Goal: Task Accomplishment & Management: Manage account settings

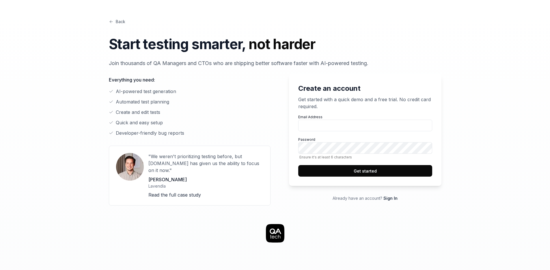
click at [346, 119] on label "Email Address" at bounding box center [365, 122] width 134 height 17
click at [346, 120] on input "Email Address" at bounding box center [365, 126] width 134 height 12
click at [348, 120] on input "Email Address" at bounding box center [365, 126] width 134 height 12
click at [350, 122] on input "Email Address" at bounding box center [365, 126] width 134 height 12
click at [345, 124] on input "sa" at bounding box center [365, 126] width 134 height 12
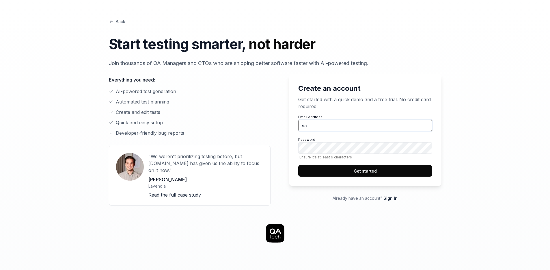
type input "[EMAIL_ADDRESS][PERSON_NAME][DOMAIN_NAME]"
click at [446, 131] on div "Back Start testing smarter, not harder Join thousands of QA Managers and CTOs w…" at bounding box center [274, 256] width 443 height 512
click at [384, 168] on button "Get started" at bounding box center [365, 171] width 134 height 12
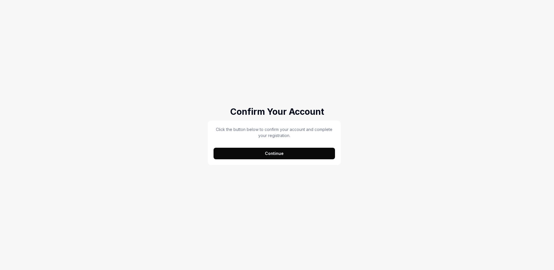
click at [290, 150] on button "Continue" at bounding box center [275, 154] width 122 height 12
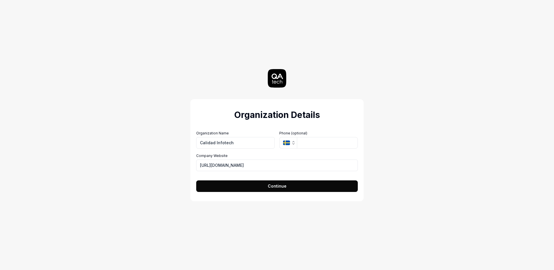
type input "Calidad Infotech"
click at [301, 182] on button "Continue" at bounding box center [277, 186] width 162 height 12
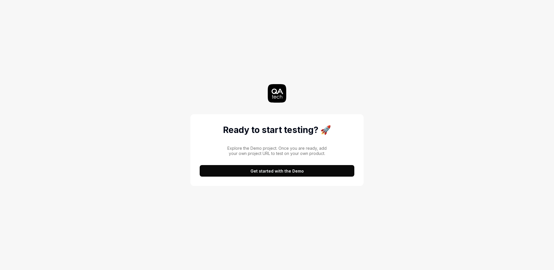
click at [258, 174] on button "Get started with the Demo" at bounding box center [277, 171] width 155 height 12
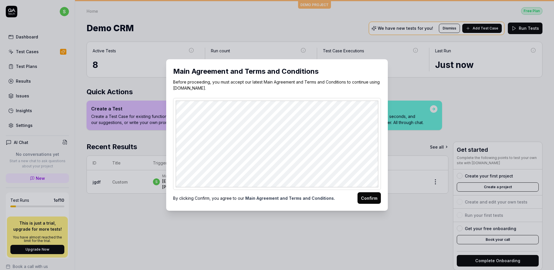
click at [363, 199] on button "Confirm" at bounding box center [369, 198] width 23 height 12
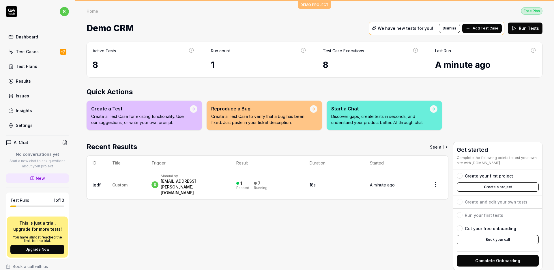
click at [15, 37] on link "Dashboard" at bounding box center [37, 36] width 63 height 11
click at [42, 53] on link "Test Cases" at bounding box center [37, 51] width 63 height 11
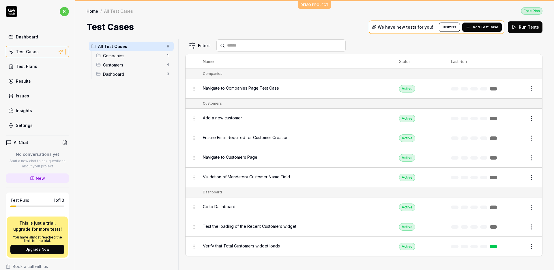
click at [33, 45] on div "Dashboard Test Cases Test Plans Results Issues Insights Settings" at bounding box center [37, 81] width 63 height 100
click at [33, 42] on link "Dashboard" at bounding box center [37, 36] width 63 height 11
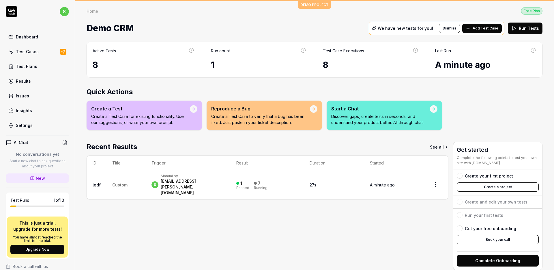
click at [33, 41] on link "Dashboard" at bounding box center [37, 36] width 63 height 11
click at [30, 63] on div "Test Plans" at bounding box center [26, 66] width 21 height 6
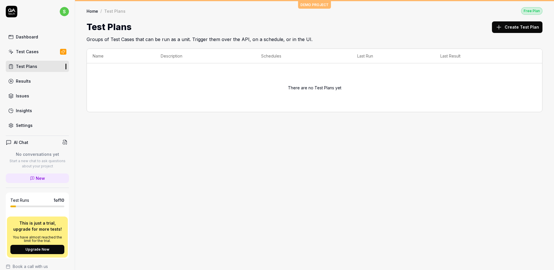
click at [522, 33] on div "Create Test Plan" at bounding box center [517, 26] width 51 height 13
click at [522, 31] on button "Create Test Plan" at bounding box center [517, 27] width 51 height 12
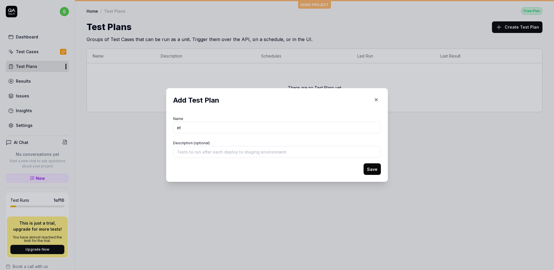
type input "e"
type input "Test Plan 1"
click at [270, 151] on input "Description (optional)" at bounding box center [277, 152] width 208 height 12
paste input "Test Plan 1"
type input "Test Plan 1 Desc"
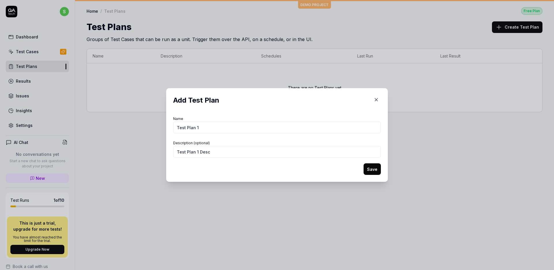
click at [364, 163] on button "Save" at bounding box center [372, 169] width 17 height 12
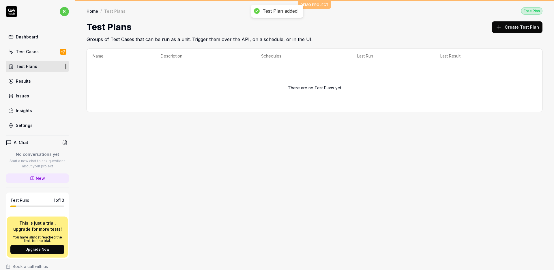
click at [44, 83] on link "Results" at bounding box center [37, 80] width 63 height 11
click at [43, 53] on link "Test Cases" at bounding box center [37, 51] width 63 height 11
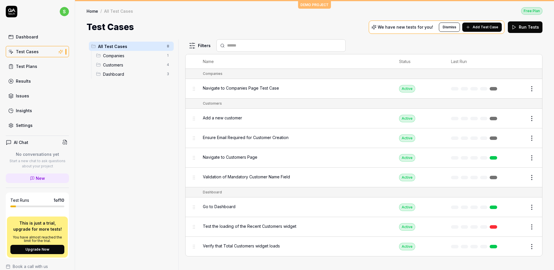
click at [512, 26] on button "Run Tests" at bounding box center [525, 27] width 35 height 12
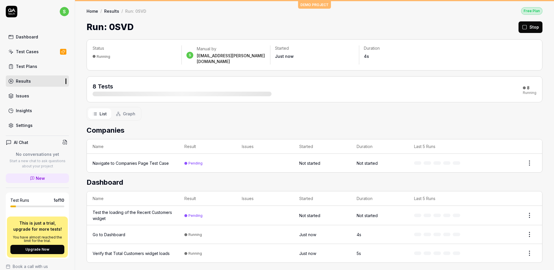
drag, startPoint x: 223, startPoint y: 86, endPoint x: 299, endPoint y: 89, distance: 76.0
click at [299, 89] on div "8 Tests 8 Running" at bounding box center [315, 89] width 444 height 14
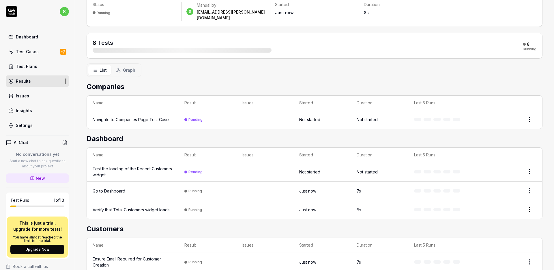
scroll to position [49, 0]
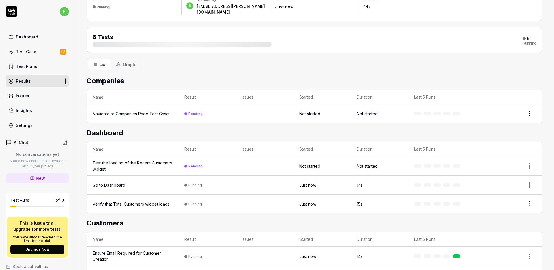
click at [39, 53] on link "Test Cases" at bounding box center [37, 51] width 63 height 11
click at [44, 40] on link "Dashboard" at bounding box center [37, 36] width 63 height 11
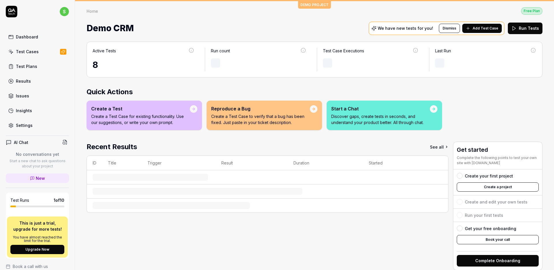
click at [498, 30] on button "Add Test Case" at bounding box center [482, 28] width 40 height 9
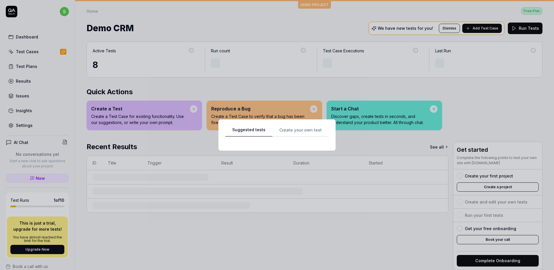
click at [304, 132] on div "Suggested tests Create your own test" at bounding box center [276, 135] width 103 height 18
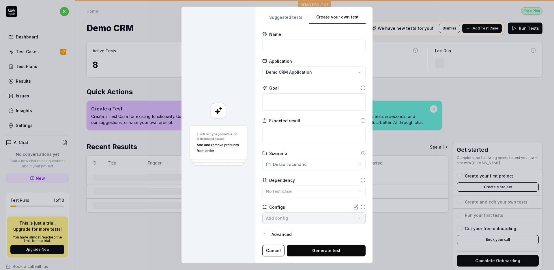
click at [329, 75] on div "Create your own test Suggested tests Create your own test Name Application Demo…" at bounding box center [277, 135] width 554 height 270
click at [324, 102] on div "Create New Application" at bounding box center [306, 98] width 84 height 13
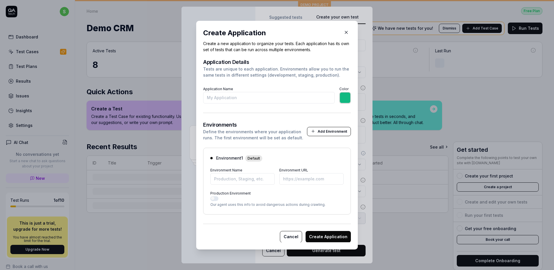
click at [305, 96] on input "Application Name" at bounding box center [269, 98] width 132 height 12
type input "D"
type input "*******"
type input "Demoqa"
click at [256, 175] on input "Environment Name" at bounding box center [242, 179] width 64 height 12
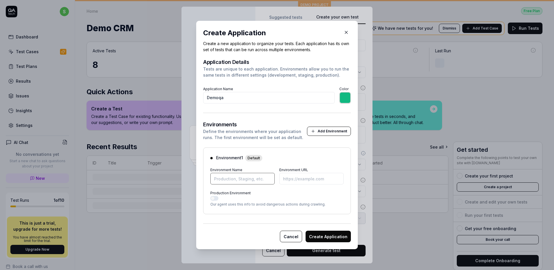
type input "*******"
type input "p"
type input "*******"
type input "Prod"
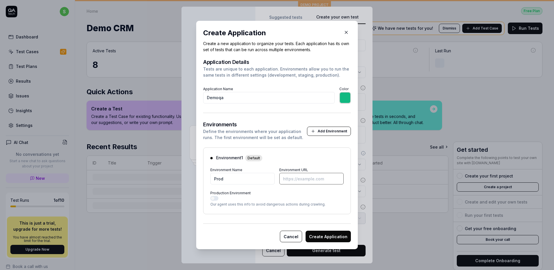
paste input "Demoqa"
type input "*******"
type input "www."
type input "*******"
click at [312, 175] on input "[URL]." at bounding box center [311, 179] width 64 height 12
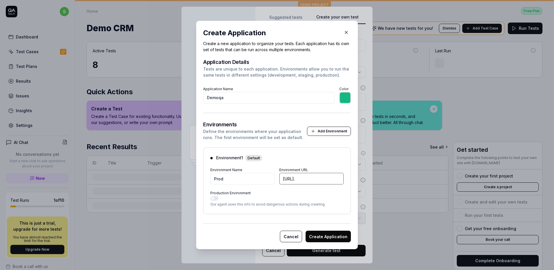
paste input "[DOMAIN_NAME][URL]"
type input "[URL][DOMAIN_NAME]"
type input "*******"
type input "[URL][DOMAIN_NAME]"
click at [343, 234] on button "Create Application" at bounding box center [328, 236] width 45 height 12
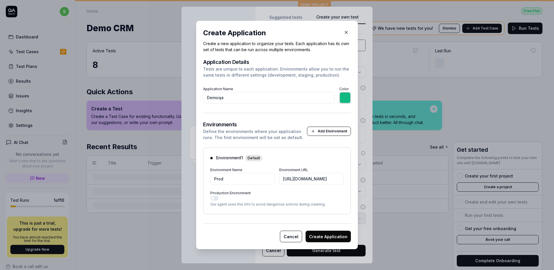
type input "*******"
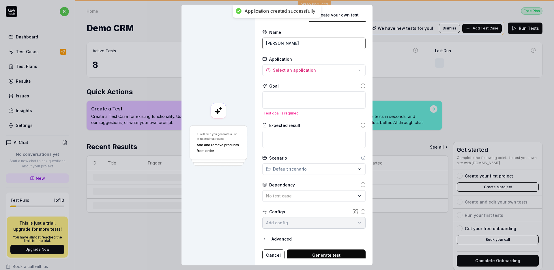
type input "[PERSON_NAME]"
click at [321, 73] on div "Create your own test Suggested tests Create your own test Name [PERSON_NAME] Ap…" at bounding box center [277, 135] width 554 height 270
click at [277, 12] on div "Create your own test Suggested tests Create your own test Name [PERSON_NAME] Ap…" at bounding box center [277, 135] width 554 height 270
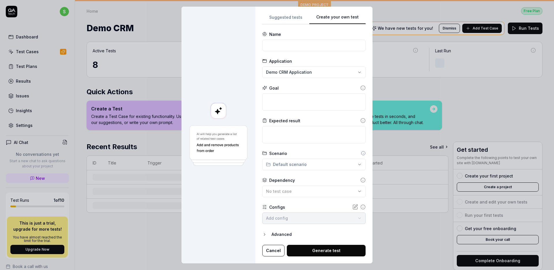
click at [310, 129] on div "Suggested tests Create your own test Name Application Demo CRM Application Goal…" at bounding box center [313, 135] width 103 height 243
click at [269, 249] on button "Cancel" at bounding box center [273, 251] width 22 height 12
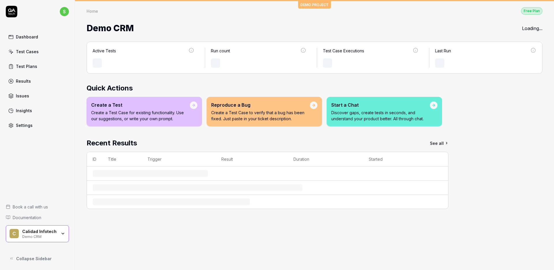
click at [47, 44] on div "Dashboard Test Cases Test Plans Results Issues Insights Settings" at bounding box center [37, 81] width 63 height 100
click at [47, 39] on link "Dashboard" at bounding box center [37, 36] width 63 height 11
click at [46, 51] on link "Test Cases" at bounding box center [37, 51] width 63 height 11
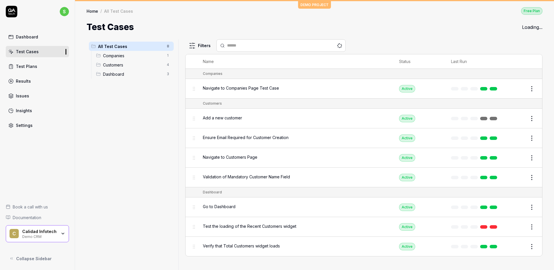
click at [42, 74] on div "Dashboard Test Cases Test Plans Results Issues Insights Settings" at bounding box center [37, 81] width 63 height 100
click at [43, 66] on link "Test Plans" at bounding box center [37, 66] width 63 height 11
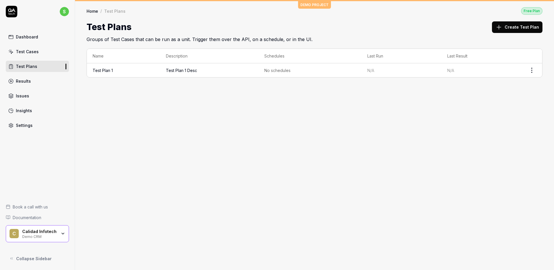
click at [42, 44] on div "Dashboard Test Cases Test Plans Results Issues Insights Settings" at bounding box center [37, 81] width 63 height 100
click at [42, 42] on link "Dashboard" at bounding box center [37, 36] width 63 height 11
click at [43, 39] on link "Dashboard" at bounding box center [37, 36] width 63 height 11
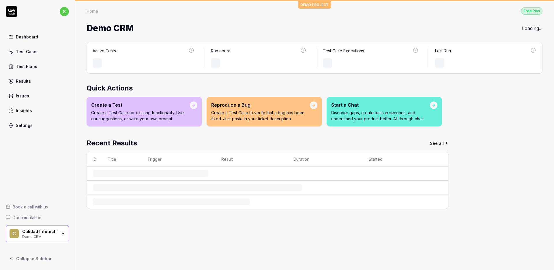
click at [38, 46] on link "Test Cases" at bounding box center [37, 51] width 63 height 11
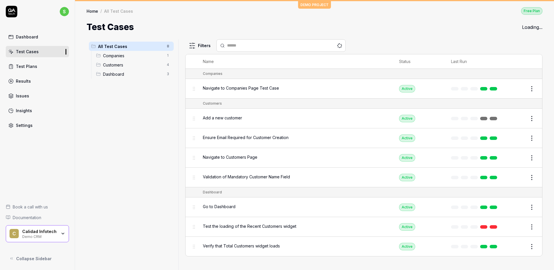
click at [65, 232] on div "C Calidad Infotech Demo CRM" at bounding box center [37, 233] width 63 height 17
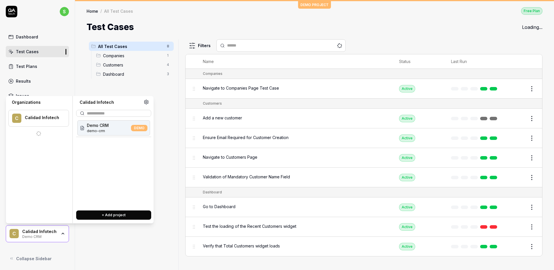
click at [111, 211] on button "+ Add project" at bounding box center [113, 214] width 75 height 9
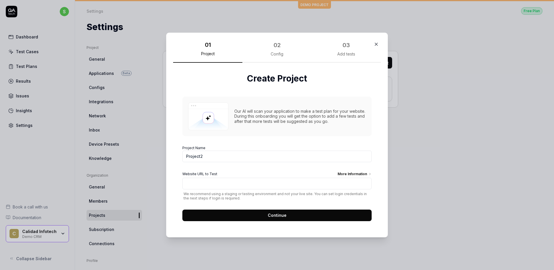
type input "Project2"
paste input "[URL][DOMAIN_NAME]"
type input "[URL][DOMAIN_NAME]"
click button "Continue" at bounding box center [276, 215] width 189 height 12
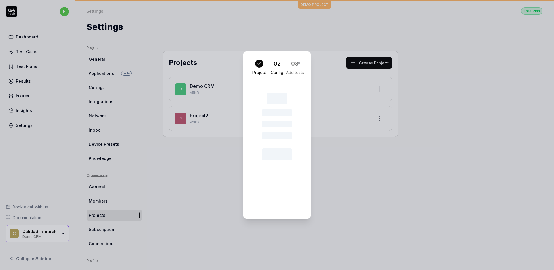
click at [271, 119] on div at bounding box center [277, 131] width 31 height 55
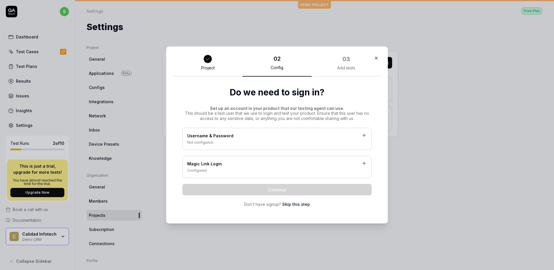
click at [283, 136] on div "Username & Password" at bounding box center [277, 136] width 180 height 7
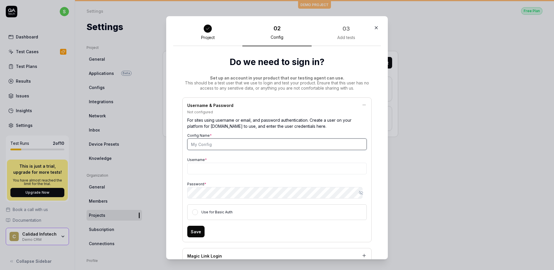
click at [281, 140] on input "Config Name *" at bounding box center [277, 144] width 180 height 12
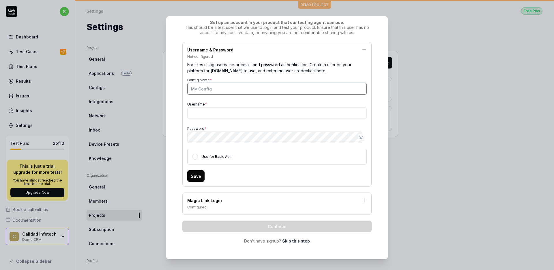
scroll to position [56, 0]
click at [278, 205] on div "Configured" at bounding box center [277, 206] width 180 height 5
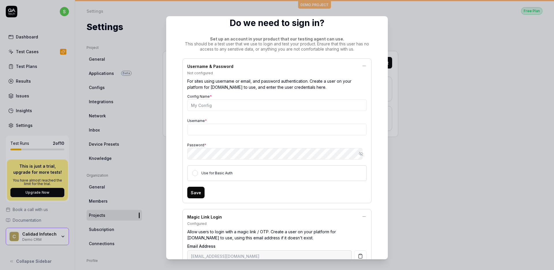
scroll to position [43, 0]
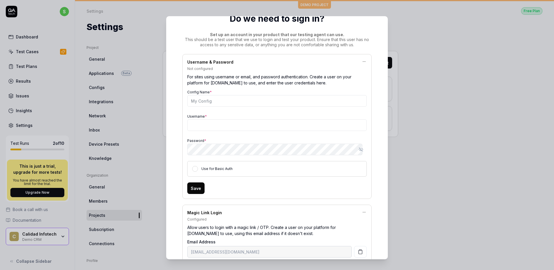
click at [199, 187] on button "Save" at bounding box center [195, 188] width 17 height 12
click at [237, 167] on div "Use for Basic Auth" at bounding box center [277, 169] width 180 height 16
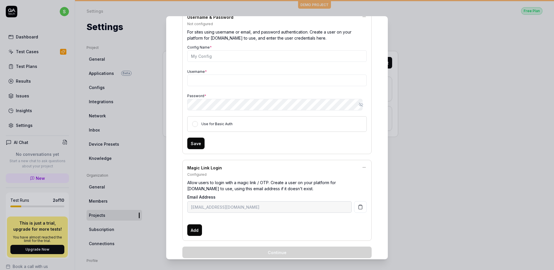
scroll to position [59, 0]
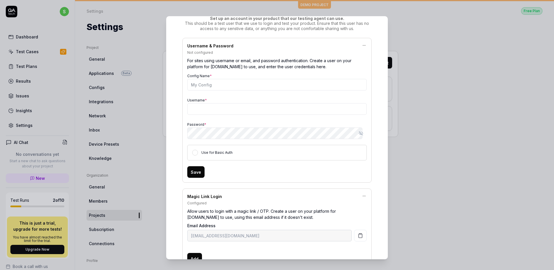
click at [268, 91] on div "Config Name * Username * Password * Show password Use for Basic Auth" at bounding box center [277, 116] width 180 height 88
click at [269, 84] on input "Config Name *" at bounding box center [277, 85] width 180 height 12
type input "tewst"
drag, startPoint x: 256, startPoint y: 103, endPoint x: 257, endPoint y: 110, distance: 7.0
click at [256, 103] on input "Username *" at bounding box center [277, 109] width 180 height 12
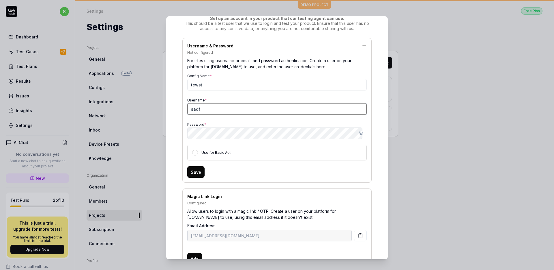
type input "sadf"
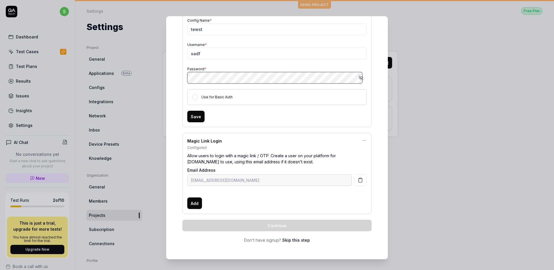
scroll to position [5, 0]
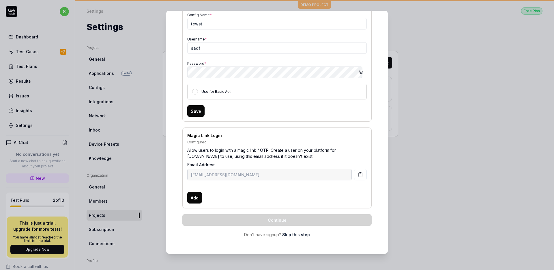
click at [195, 113] on button "Save" at bounding box center [195, 111] width 17 height 12
drag, startPoint x: 206, startPoint y: 101, endPoint x: 207, endPoint y: 96, distance: 5.5
click at [206, 101] on form "Config Name * tewst Username * sadf Password * Show password Use for Basic Auth…" at bounding box center [277, 64] width 180 height 106
click at [207, 96] on div "Use for Basic Auth" at bounding box center [277, 92] width 180 height 16
click at [210, 92] on label "Use for Basic Auth" at bounding box center [217, 91] width 31 height 4
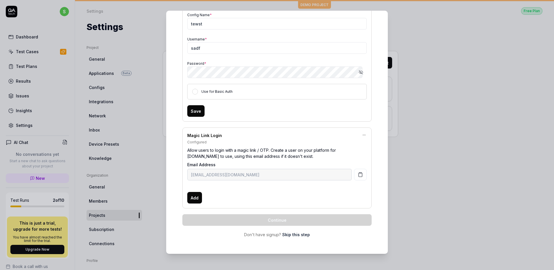
click at [198, 92] on button "Use for Basic Auth" at bounding box center [195, 92] width 6 height 6
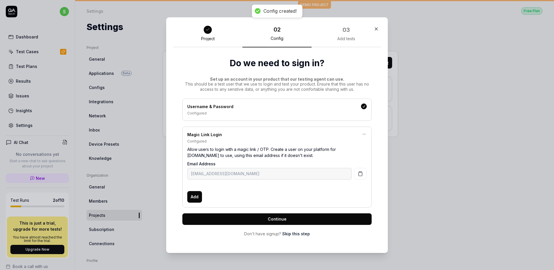
click at [278, 216] on span "Continue" at bounding box center [277, 219] width 19 height 6
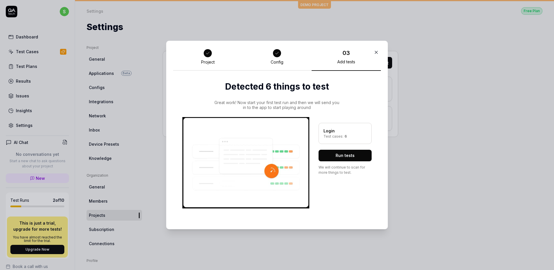
click at [329, 154] on button "Run tests" at bounding box center [345, 156] width 53 height 12
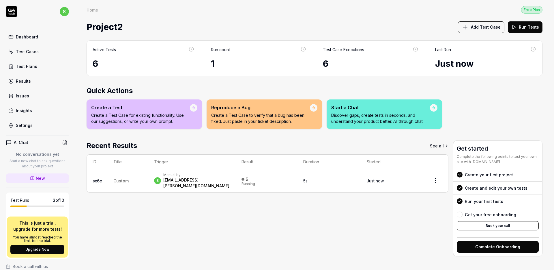
click at [261, 178] on td "6 Running" at bounding box center [266, 180] width 61 height 23
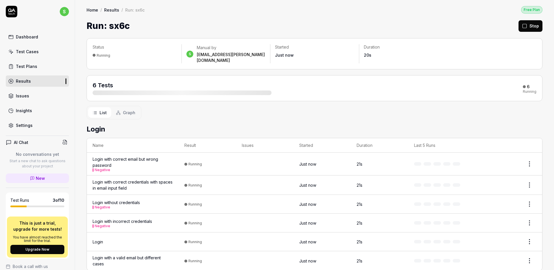
click at [137, 107] on button "Graph" at bounding box center [125, 112] width 29 height 11
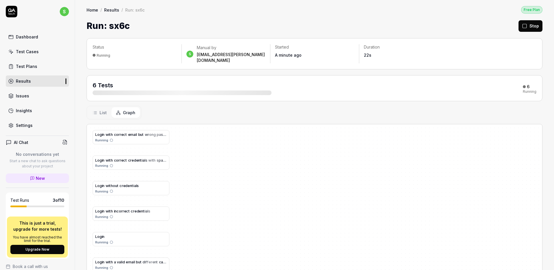
click at [100, 109] on span "List" at bounding box center [103, 112] width 7 height 6
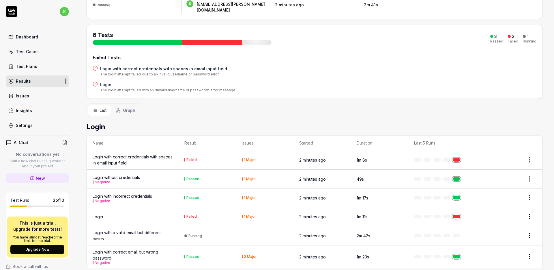
scroll to position [55, 0]
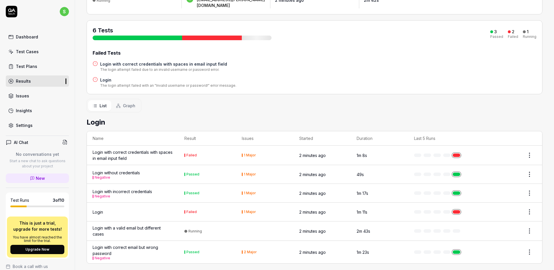
click at [165, 149] on div "Login with correct credentials with spaces in email input field" at bounding box center [133, 155] width 80 height 12
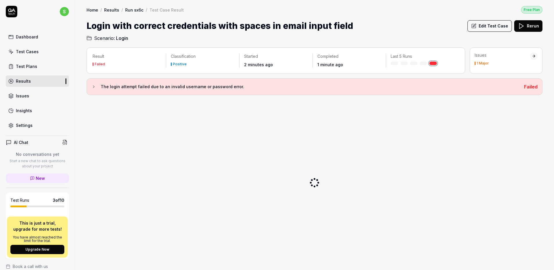
click at [169, 98] on div "Result Failed Classification Positive Started 2 minutes ago Completed 1 minute …" at bounding box center [315, 156] width 456 height 218
